Goal: Information Seeking & Learning: Find specific page/section

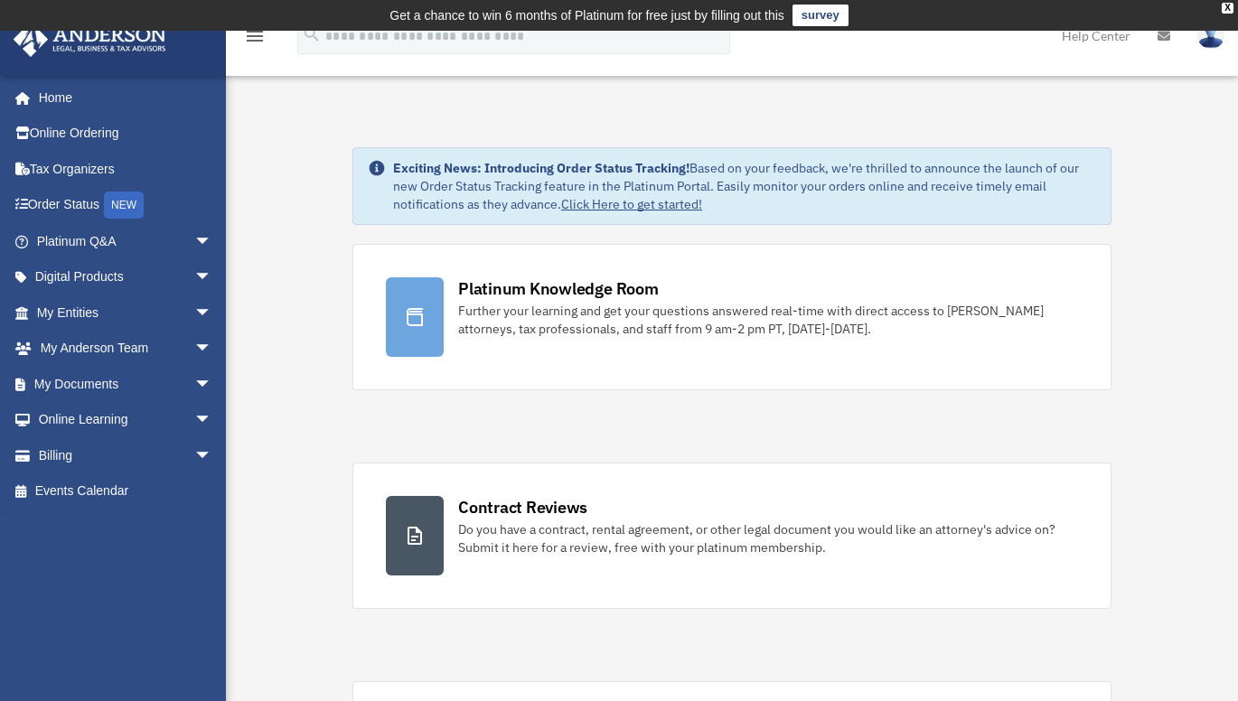
click at [1228, 8] on div "X" at bounding box center [1228, 8] width 12 height 11
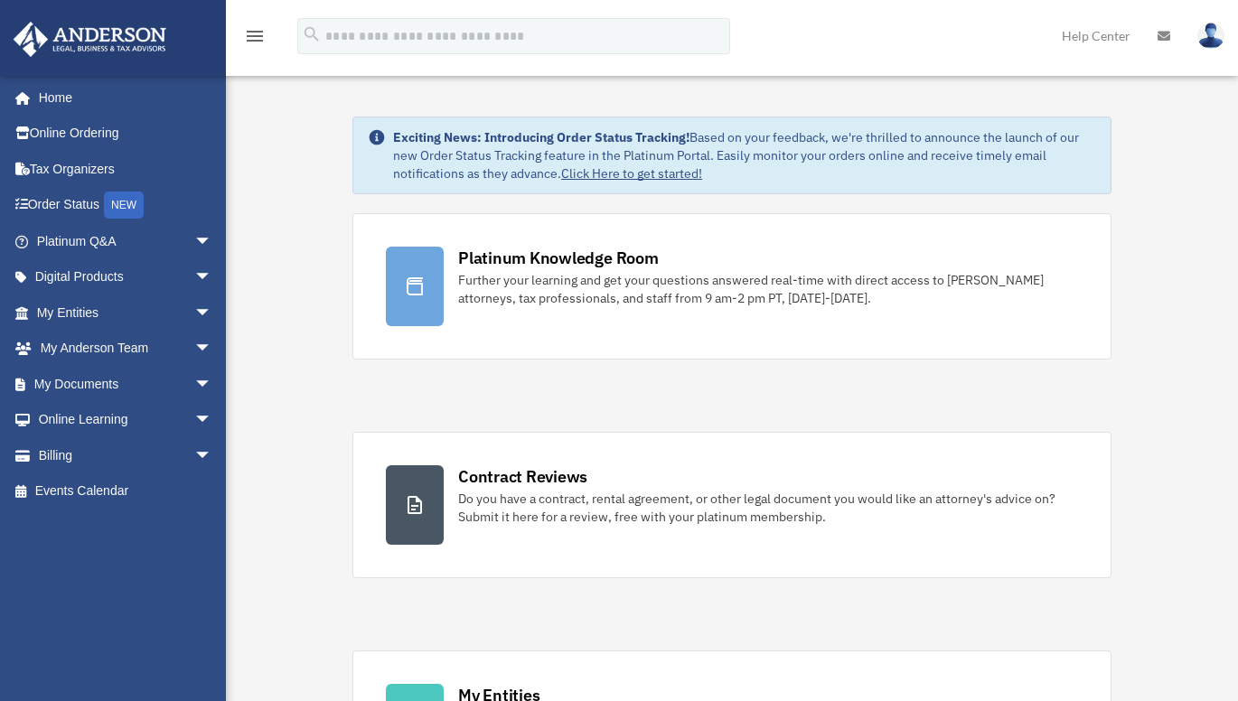
click at [194, 318] on span "arrow_drop_down" at bounding box center [212, 313] width 36 height 37
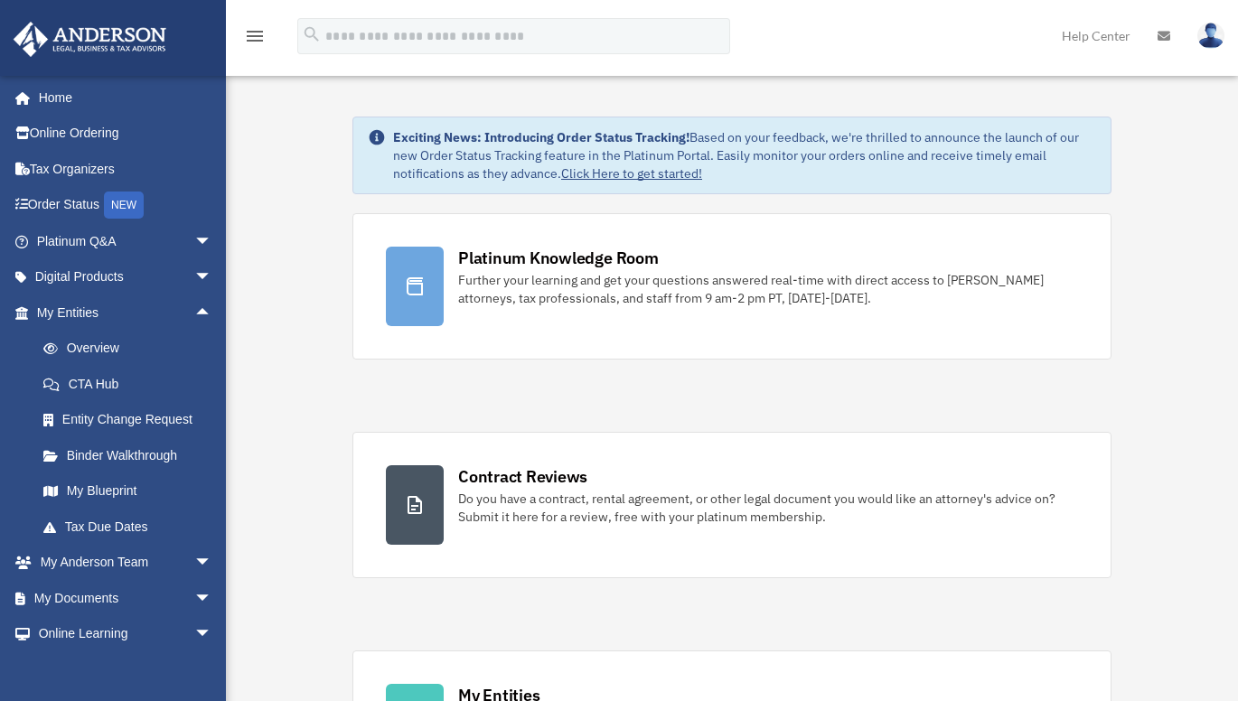
click at [118, 531] on link "Tax Due Dates" at bounding box center [132, 527] width 214 height 36
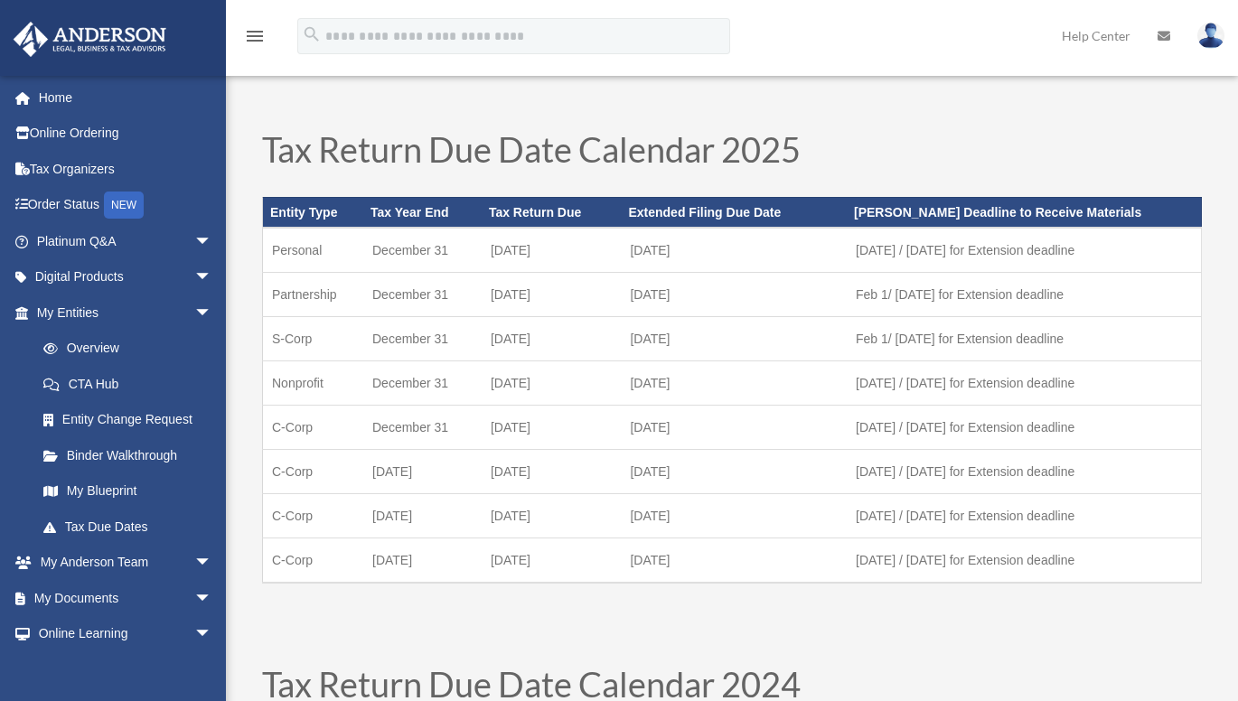
click at [87, 345] on link "Overview" at bounding box center [132, 349] width 214 height 36
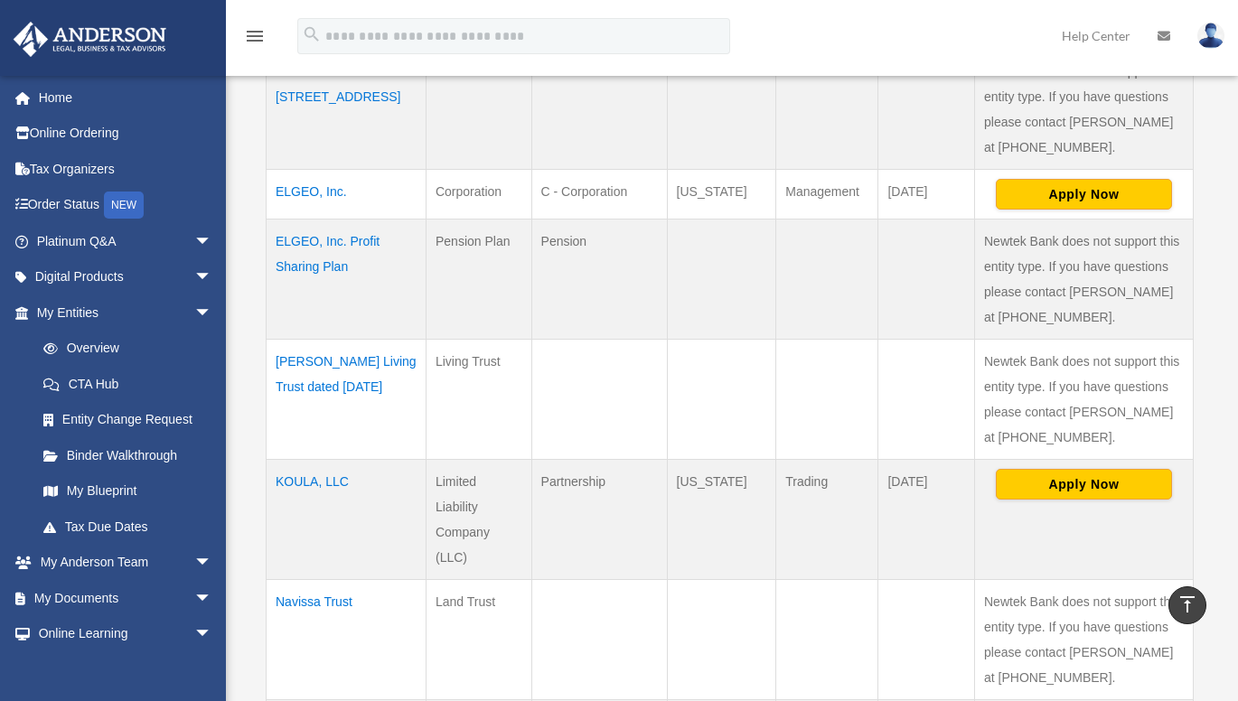
scroll to position [452, 0]
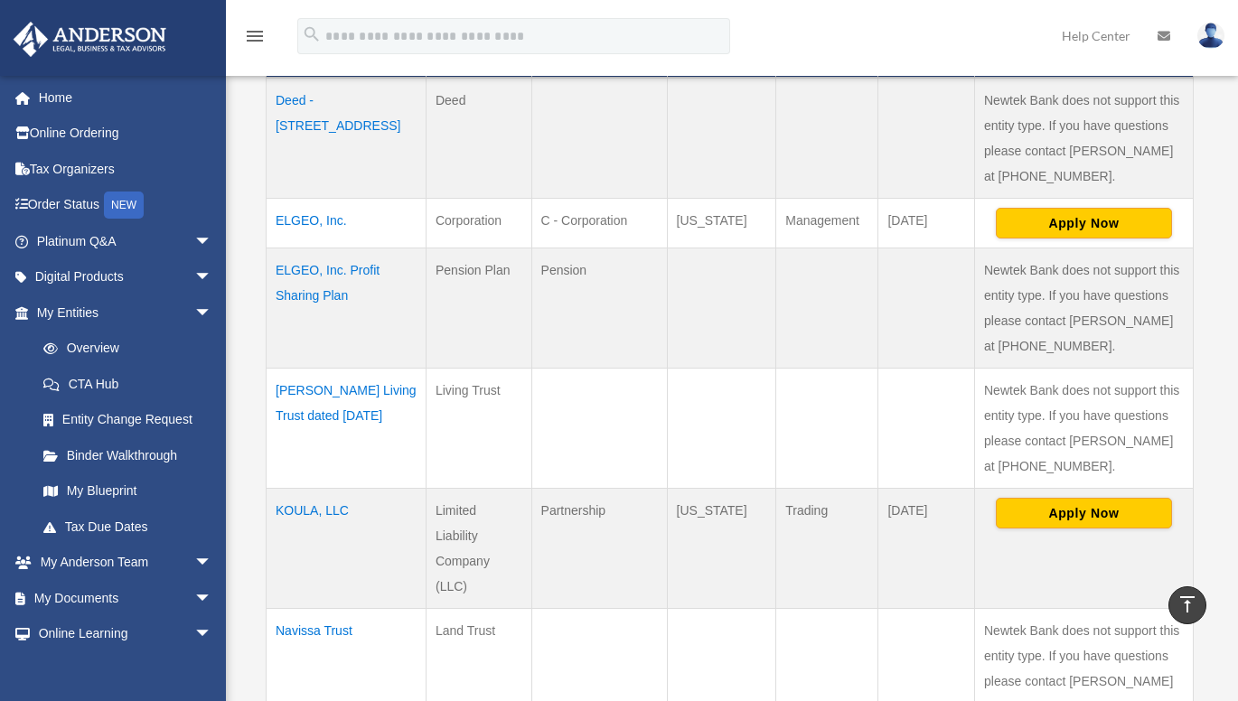
click at [120, 529] on link "Tax Due Dates" at bounding box center [127, 527] width 205 height 36
